Goal: Task Accomplishment & Management: Use online tool/utility

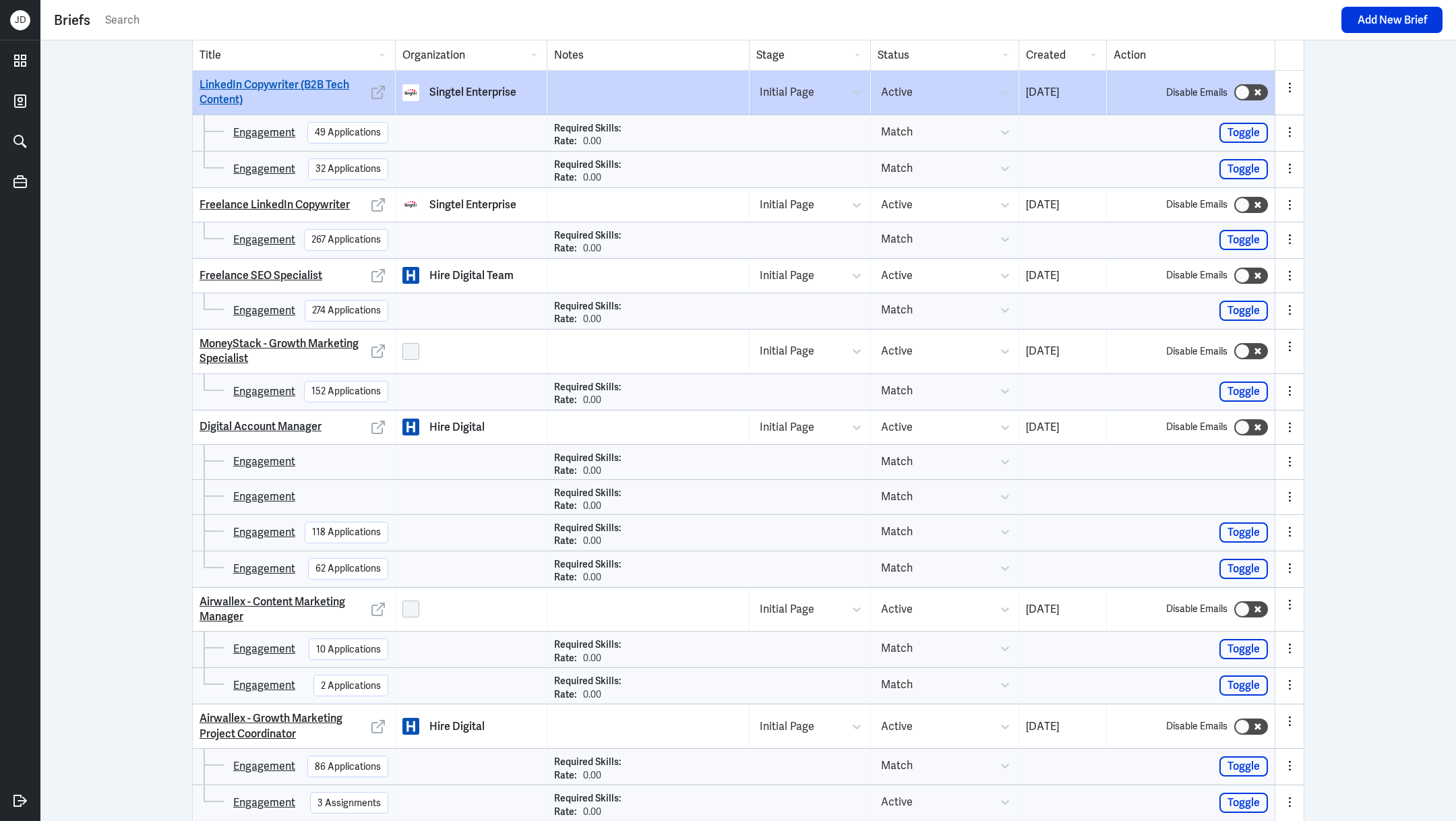
click at [322, 79] on link "LinkedIn Copywriter (B2B Tech Content)" at bounding box center [283, 92] width 168 height 30
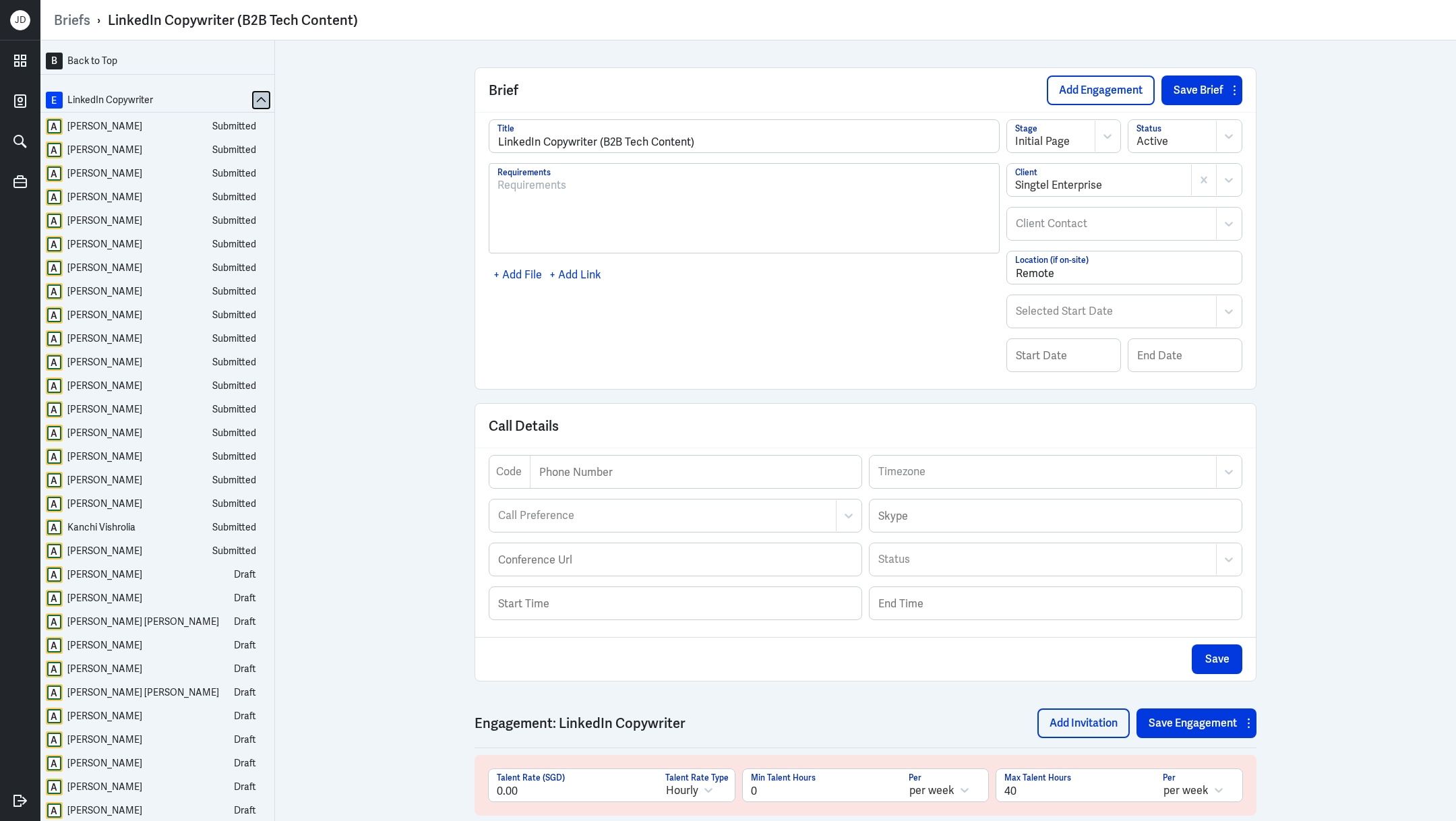
click at [256, 96] on icon at bounding box center [261, 100] width 10 height 10
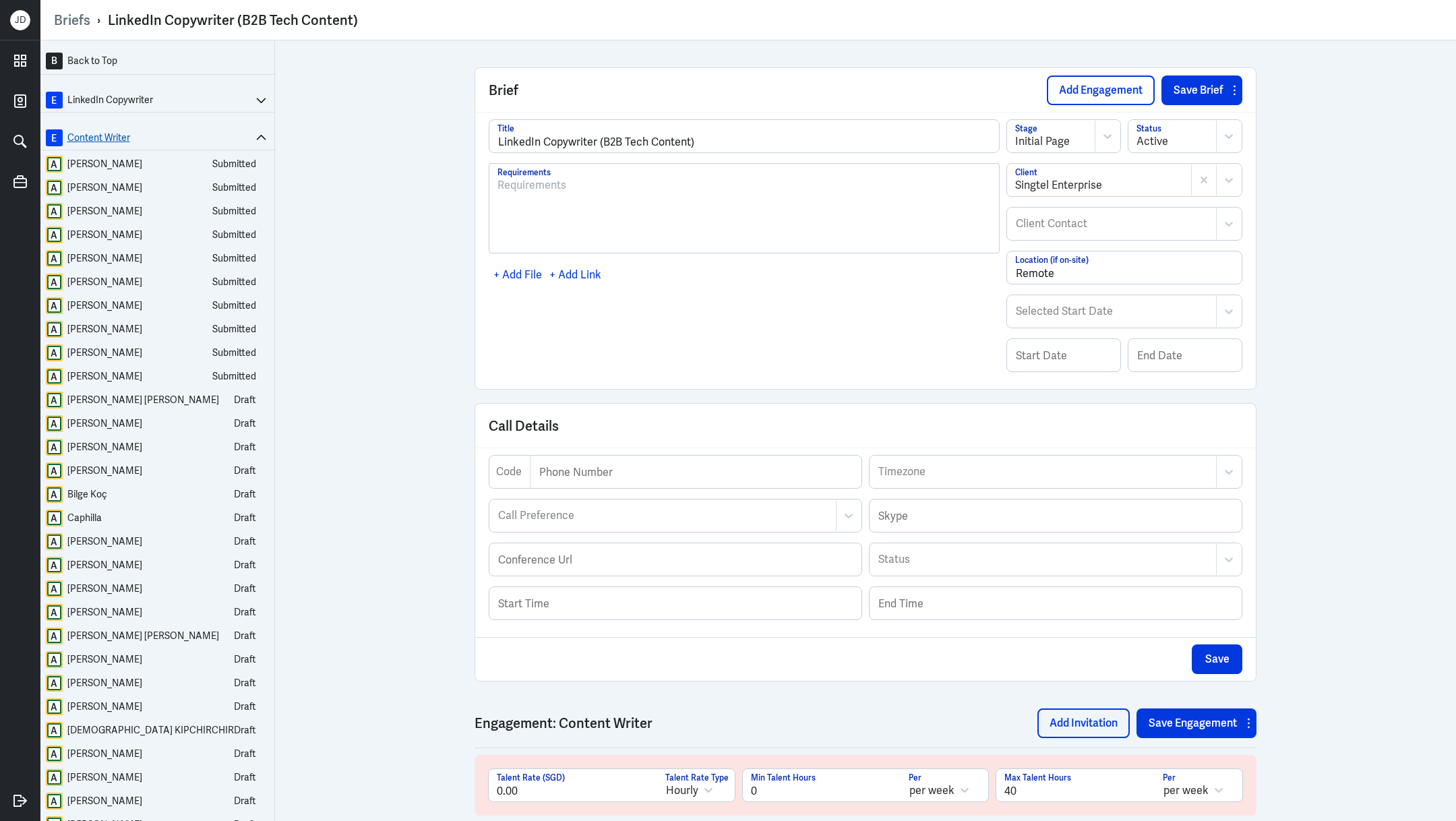
click at [106, 135] on link "E Content Writer" at bounding box center [149, 138] width 207 height 17
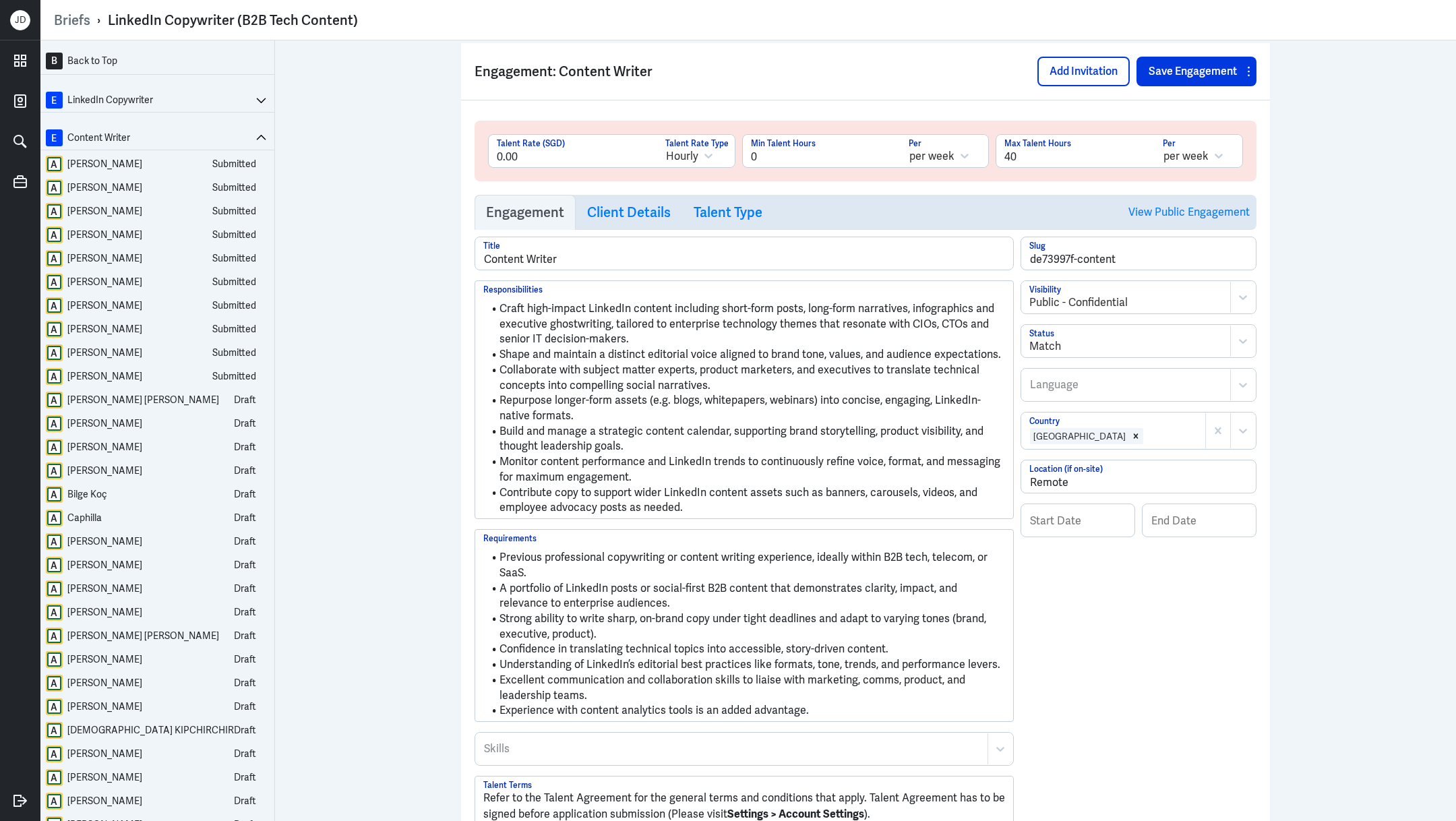
scroll to position [653, 0]
click at [609, 219] on link "Client Details" at bounding box center [628, 212] width 107 height 35
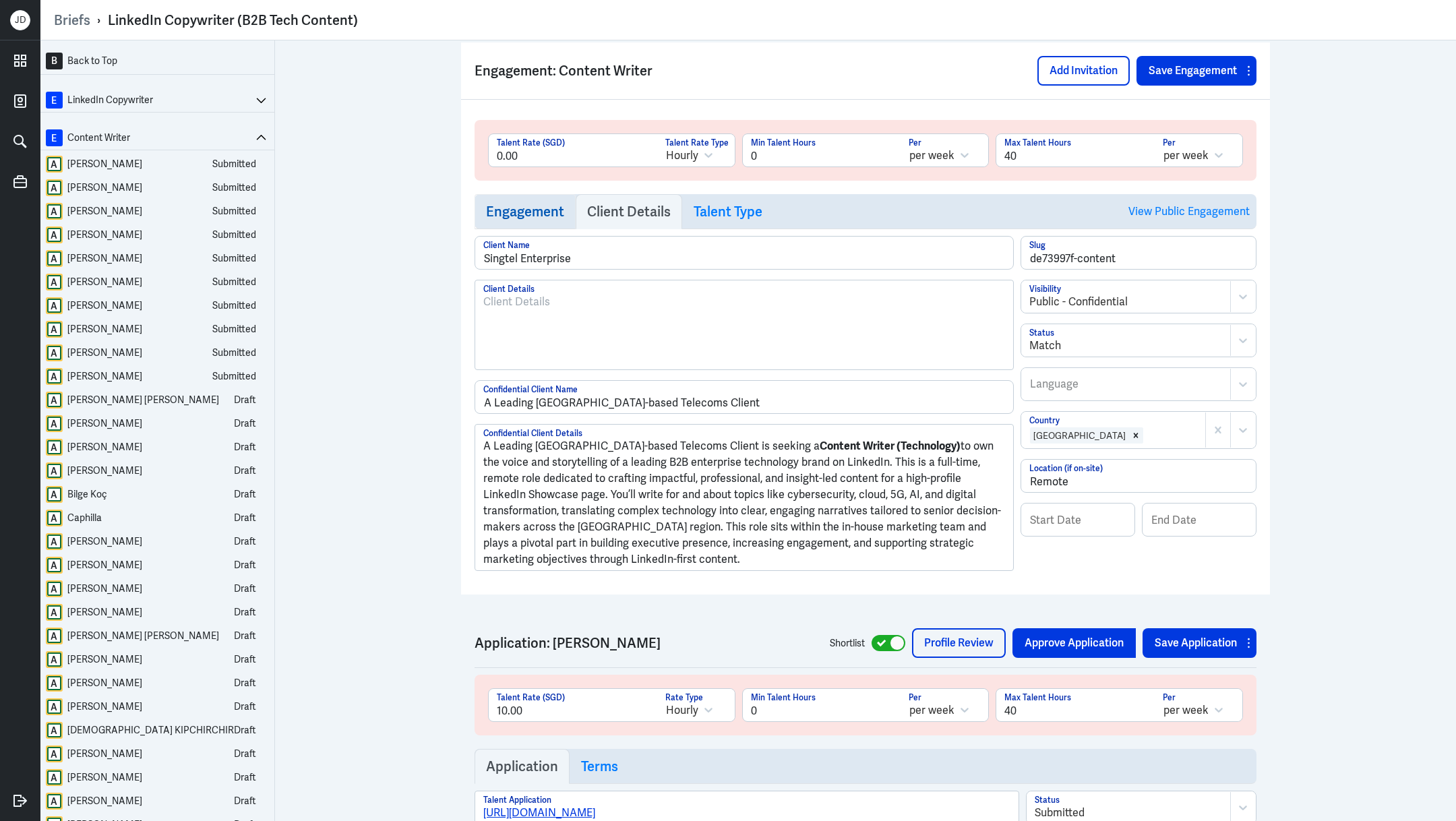
click at [501, 216] on h3 "Engagement" at bounding box center [525, 212] width 78 height 16
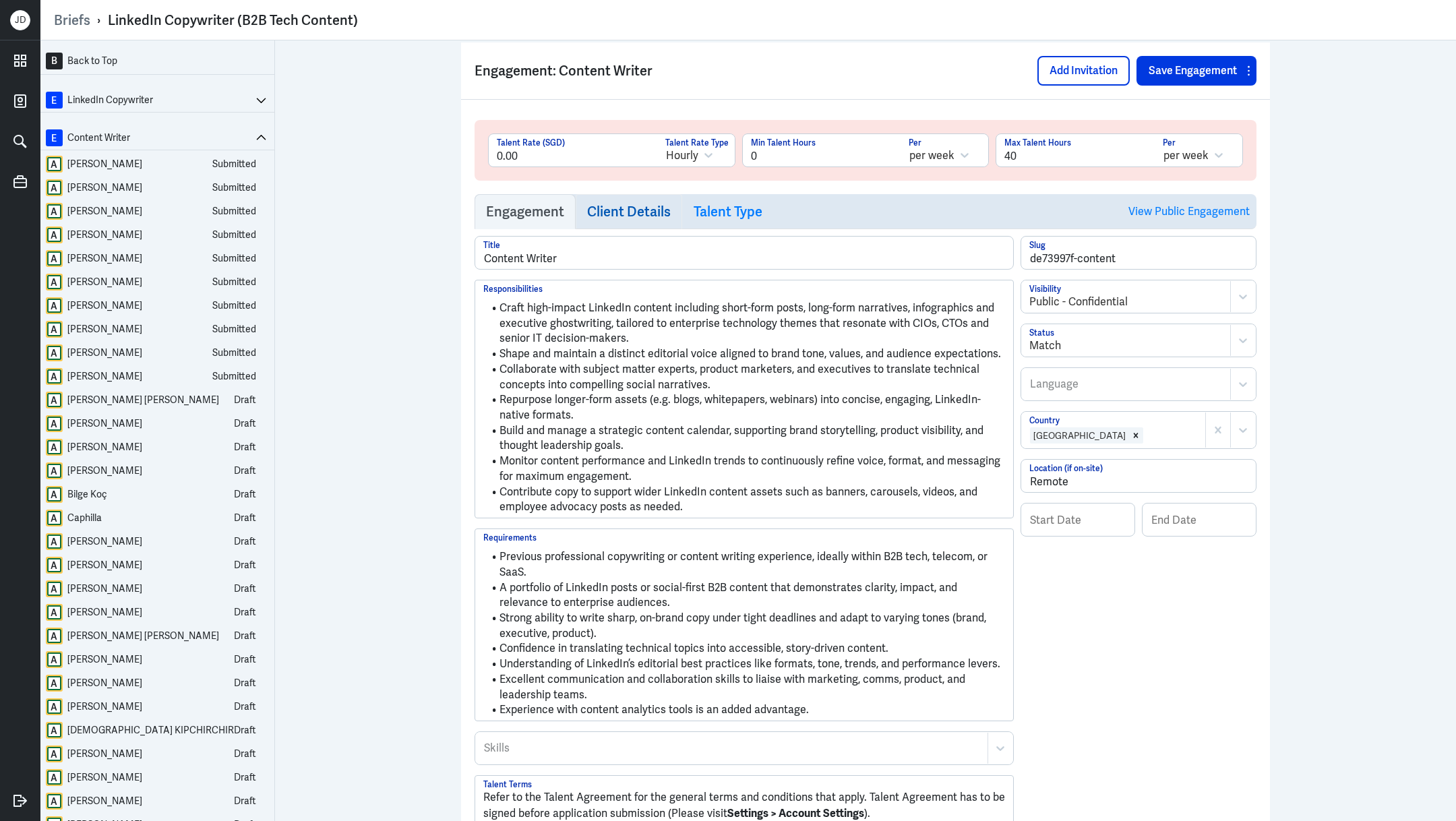
click at [589, 213] on h3 "Client Details" at bounding box center [629, 212] width 84 height 16
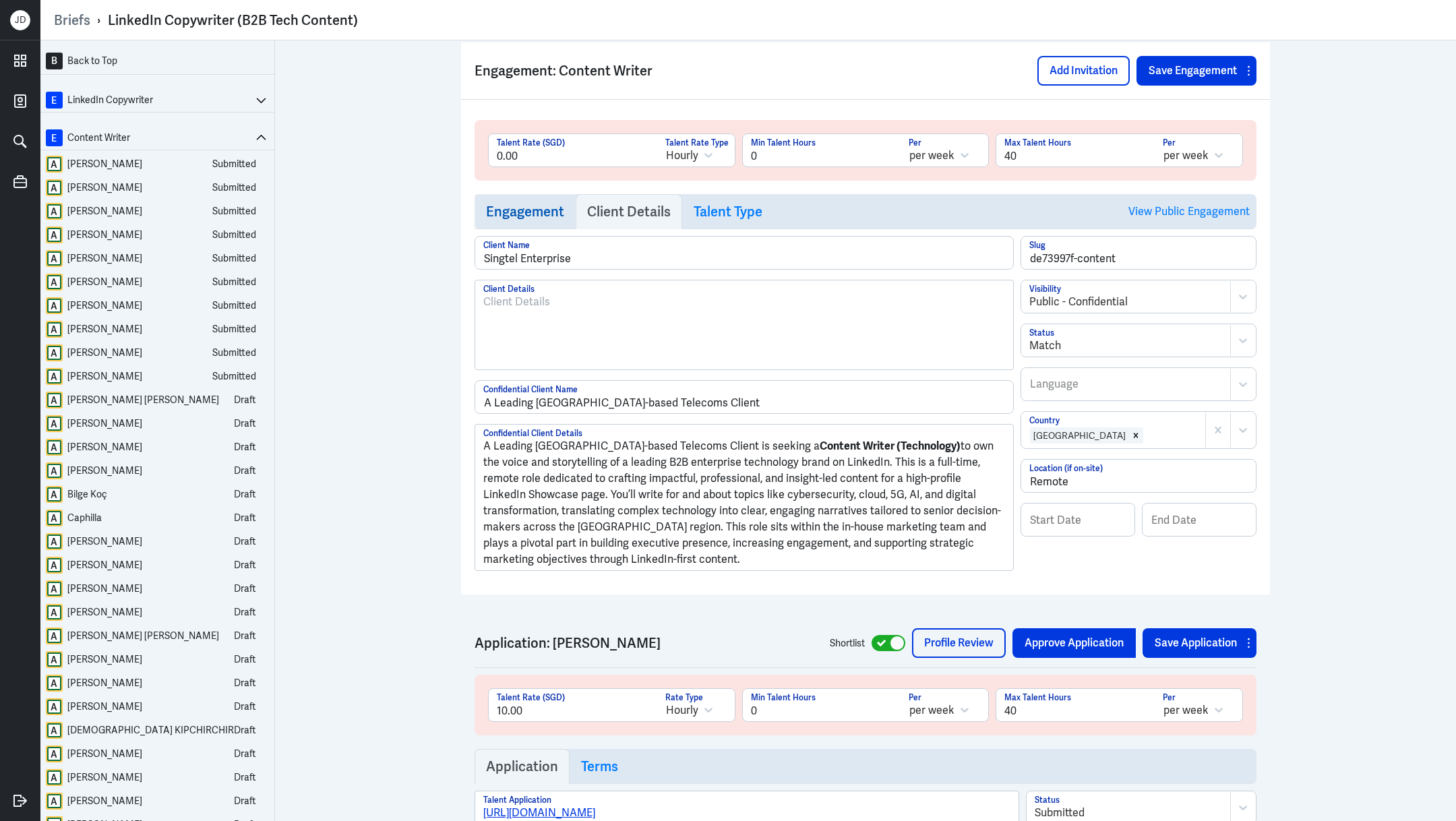
click at [503, 215] on h3 "Engagement" at bounding box center [525, 212] width 78 height 16
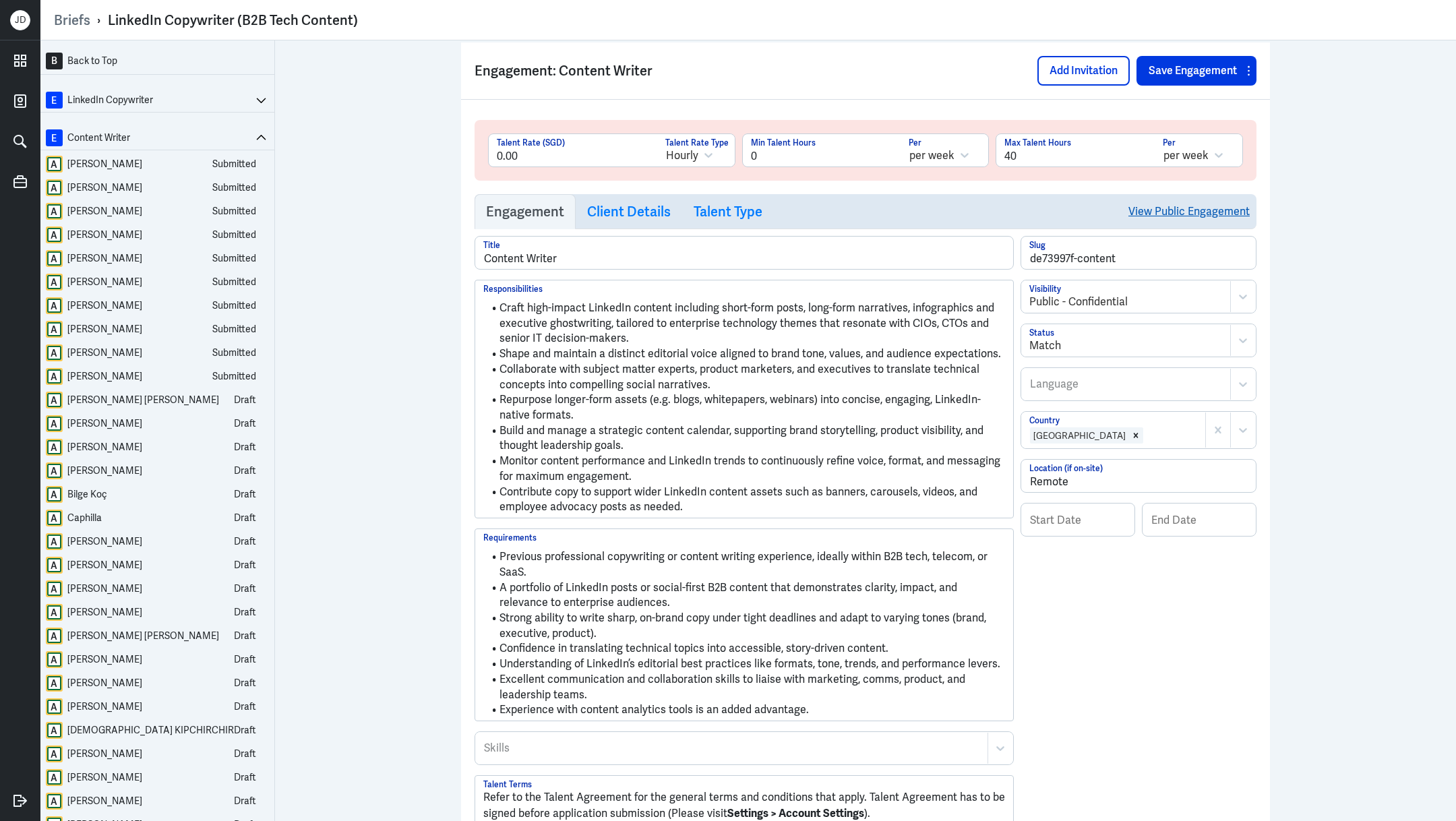
click at [1167, 209] on link "View Public Engagement" at bounding box center [1189, 211] width 121 height 35
